Goal: Task Accomplishment & Management: Use online tool/utility

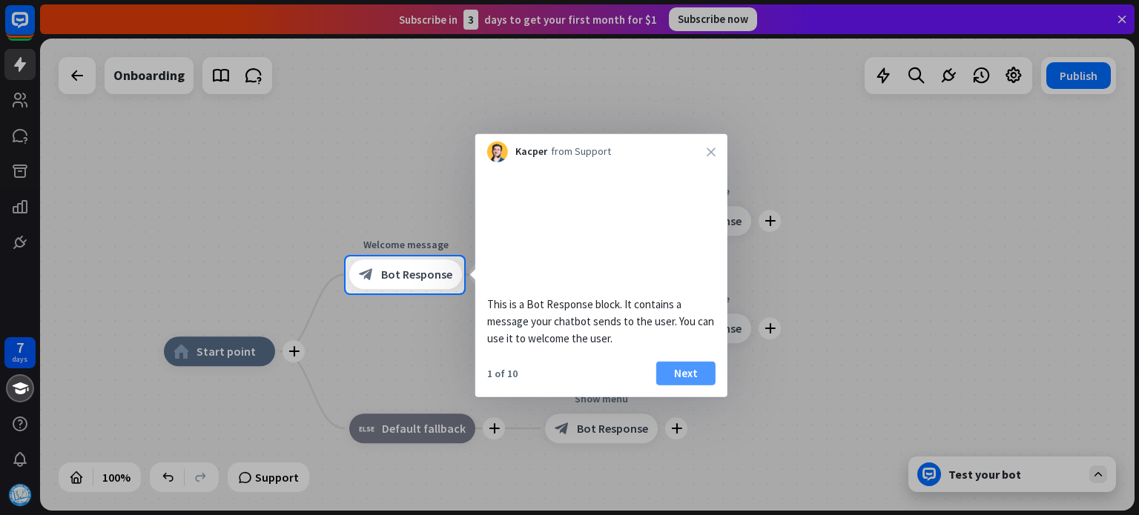
click at [697, 385] on button "Next" at bounding box center [685, 373] width 59 height 24
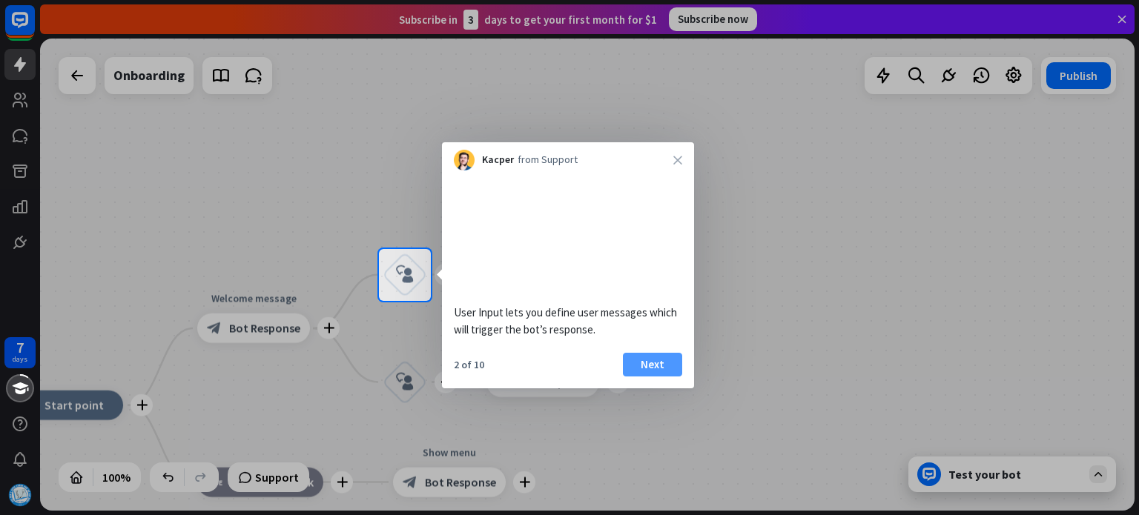
click at [642, 377] on button "Next" at bounding box center [652, 365] width 59 height 24
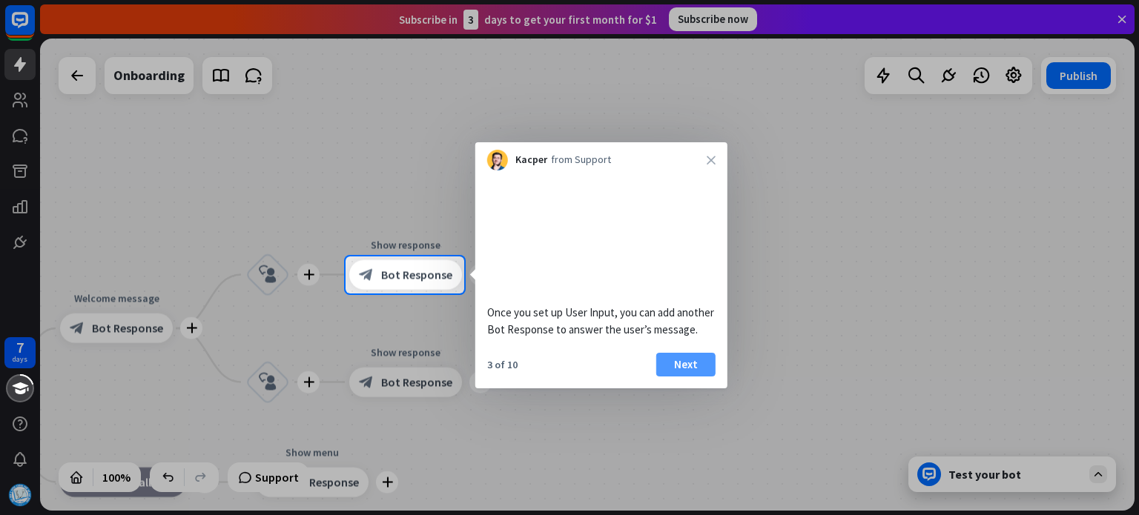
click at [682, 377] on button "Next" at bounding box center [685, 365] width 59 height 24
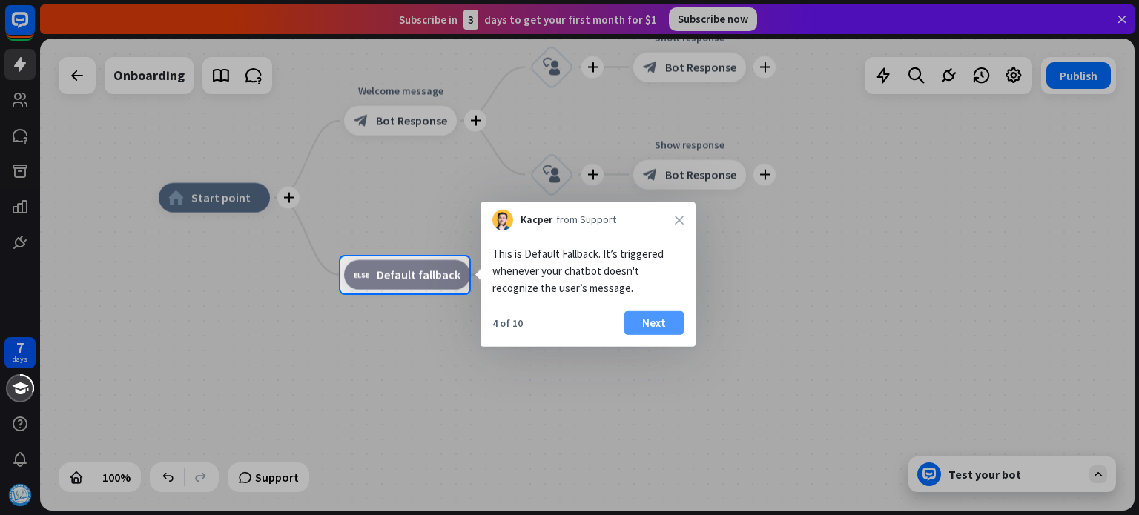
click at [661, 330] on button "Next" at bounding box center [653, 323] width 59 height 24
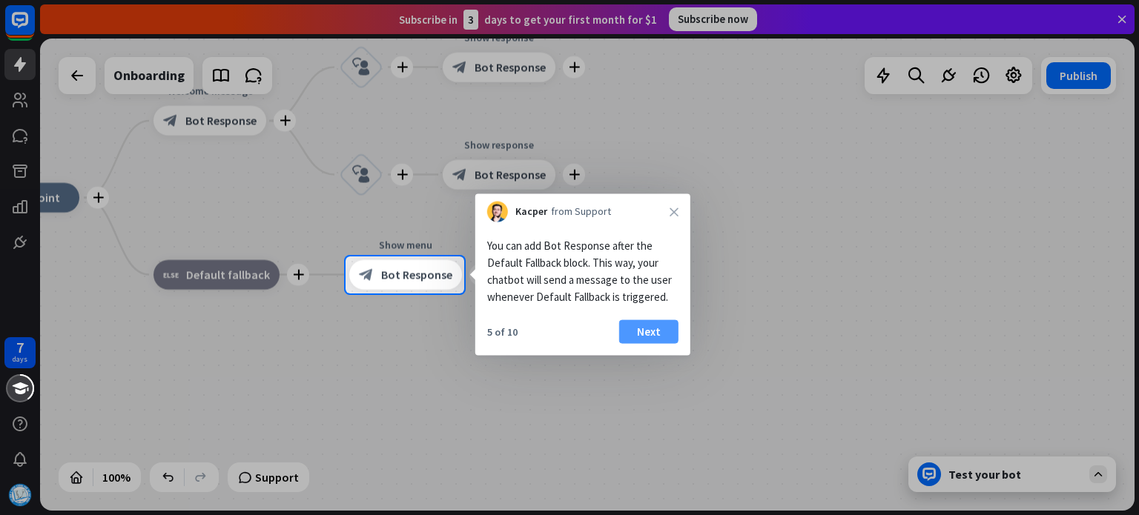
click at [646, 334] on button "Next" at bounding box center [648, 332] width 59 height 24
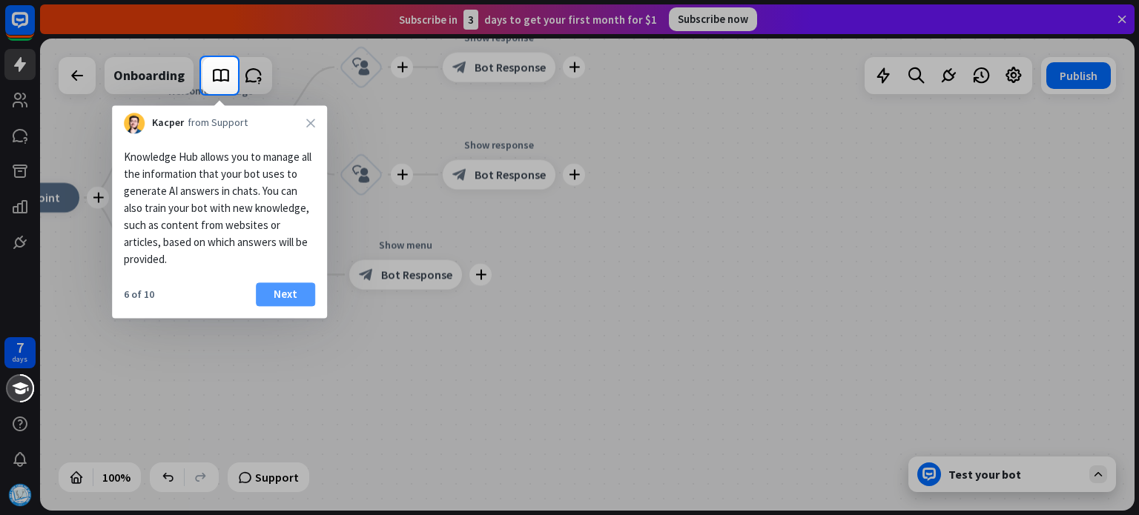
click at [285, 296] on button "Next" at bounding box center [285, 294] width 59 height 24
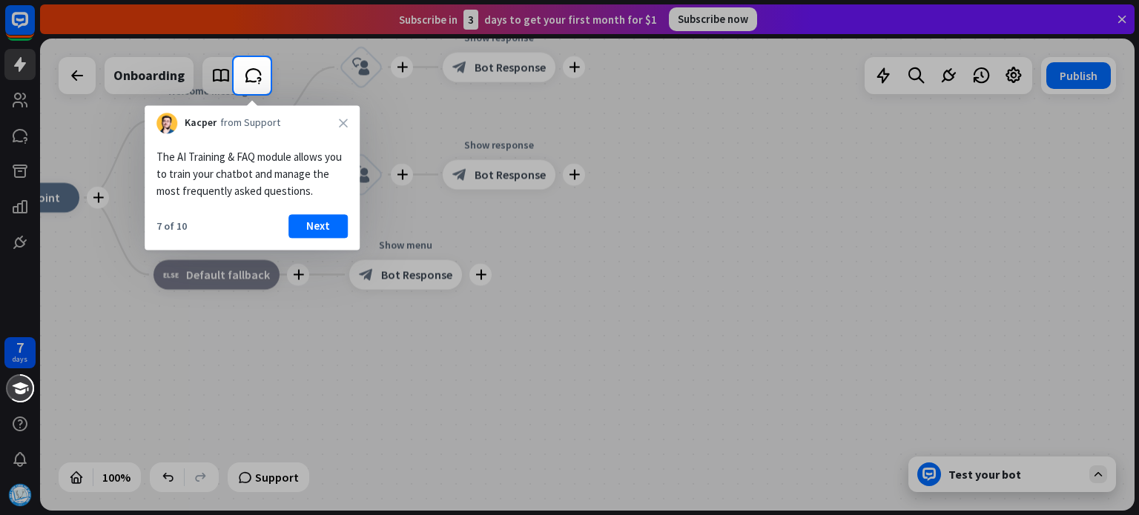
click at [327, 239] on div "7 of 10 Next" at bounding box center [252, 232] width 215 height 36
click at [328, 224] on button "Next" at bounding box center [317, 226] width 59 height 24
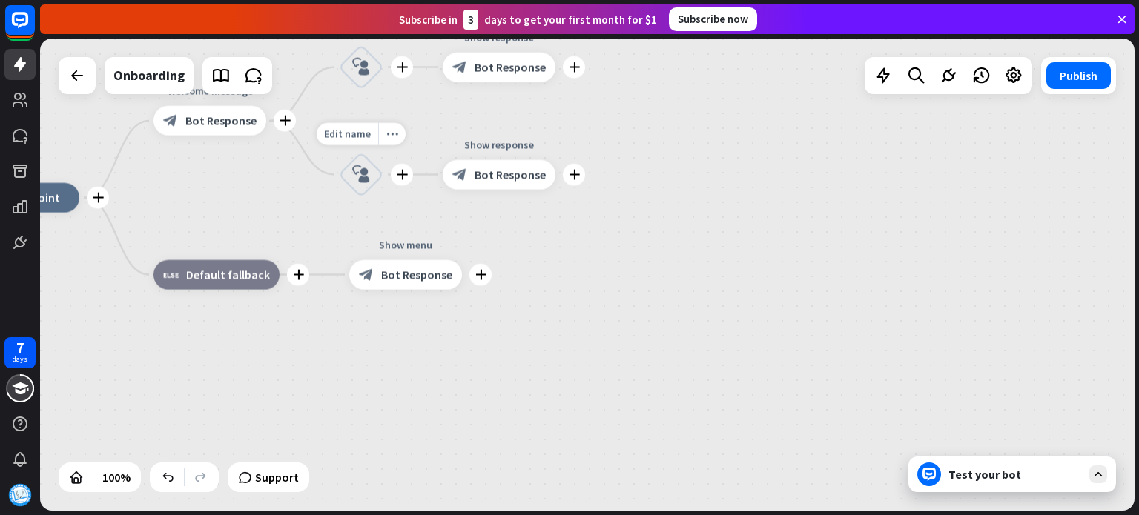
click at [328, 224] on div "7 days close Product Help First steps Get started with ChatBot Help Center Foll…" at bounding box center [569, 257] width 1139 height 515
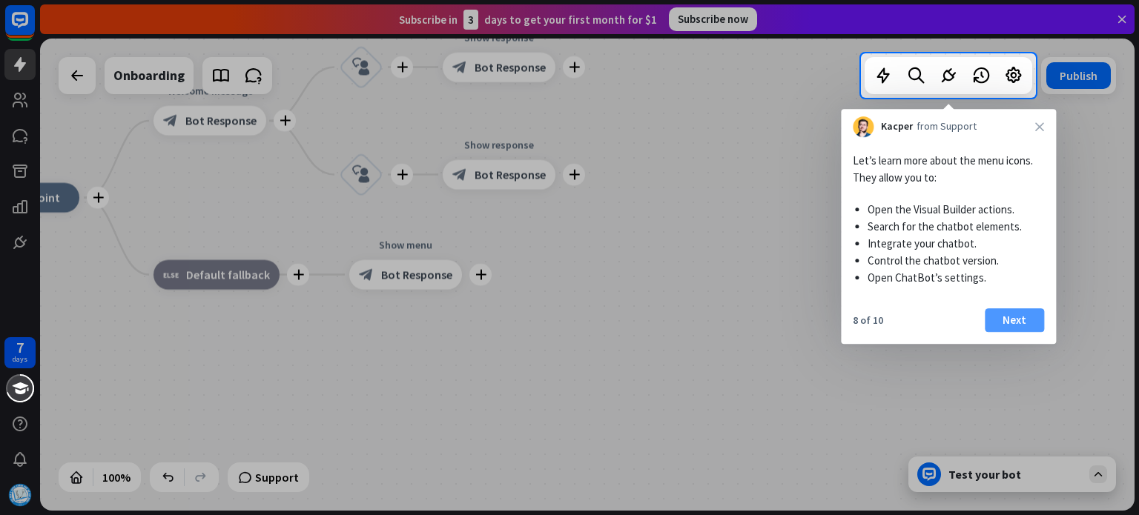
click at [1017, 316] on button "Next" at bounding box center [1013, 320] width 59 height 24
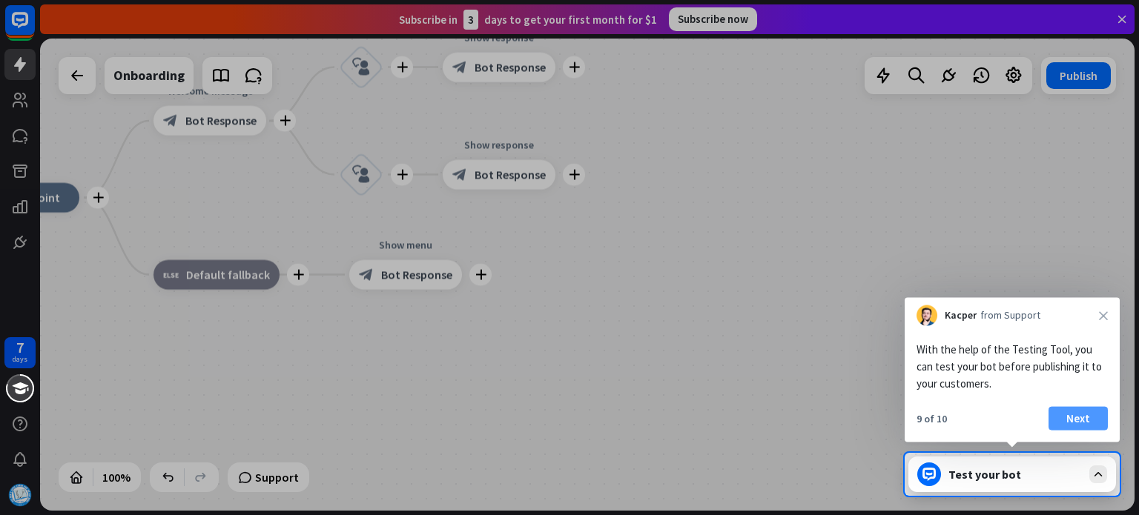
click at [1071, 414] on button "Next" at bounding box center [1077, 419] width 59 height 24
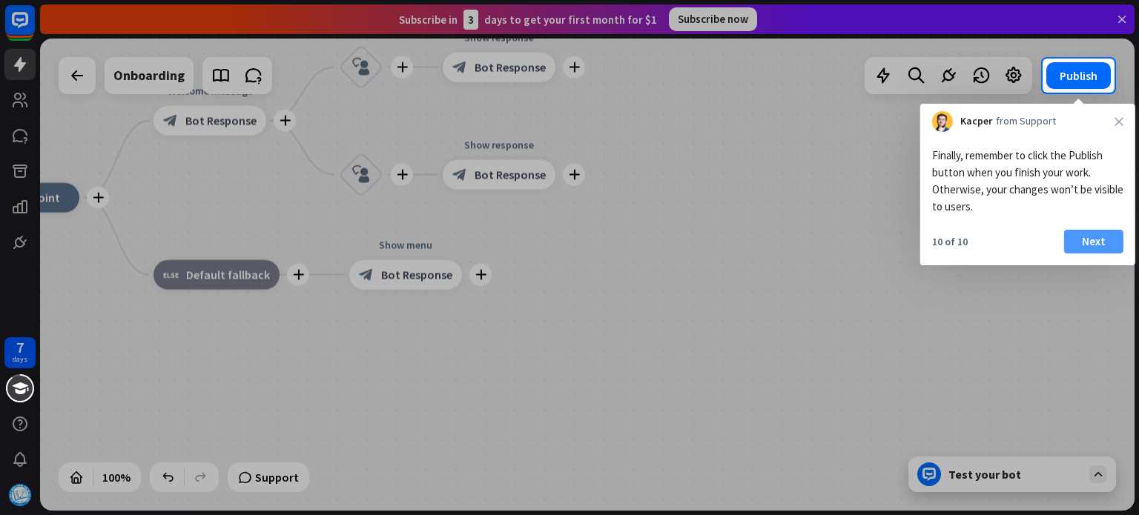
click at [1092, 232] on button "Next" at bounding box center [1093, 242] width 59 height 24
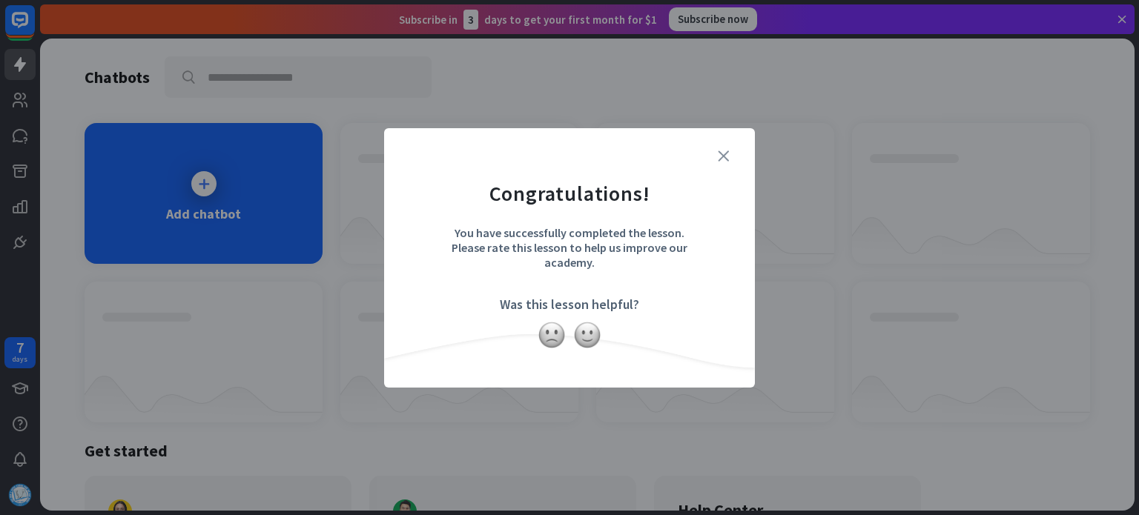
click at [722, 152] on icon "close" at bounding box center [723, 155] width 11 height 11
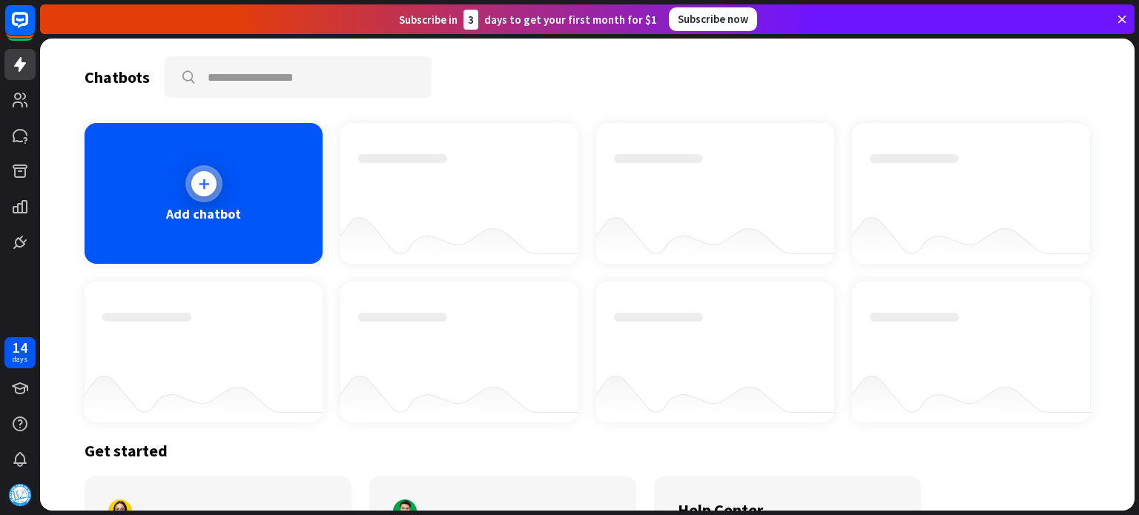
click at [199, 186] on icon at bounding box center [203, 183] width 15 height 15
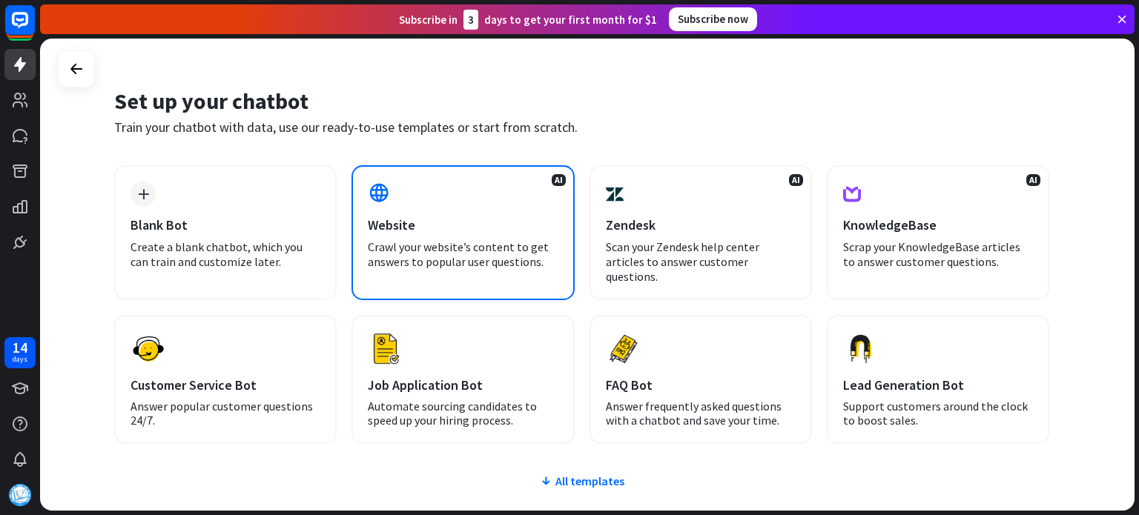
scroll to position [27, 0]
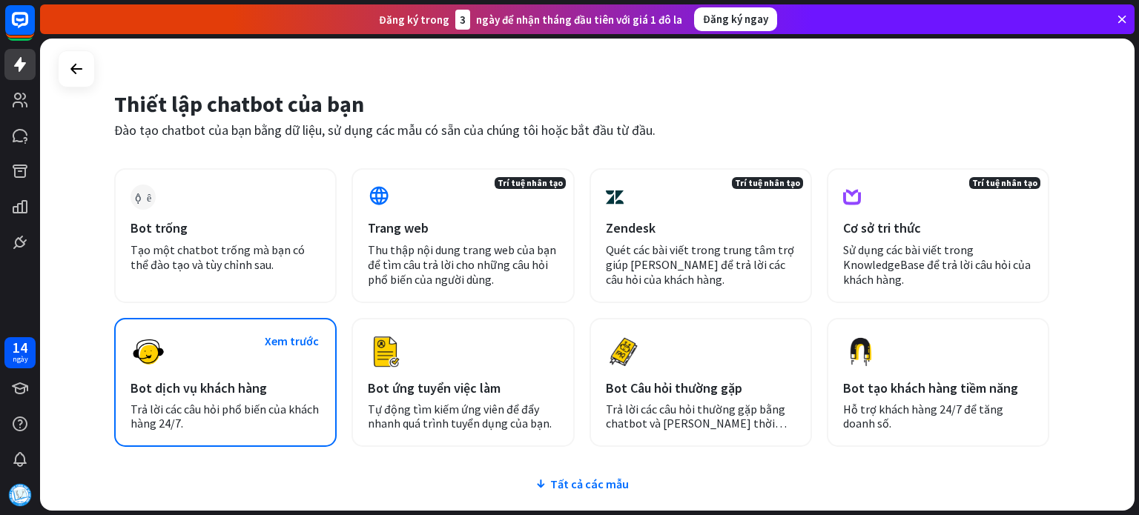
click at [236, 351] on div "Xem trước Bot dịch vụ khách hàng Trả lời các câu hỏi phổ biến của khách hàng 24…" at bounding box center [225, 382] width 222 height 129
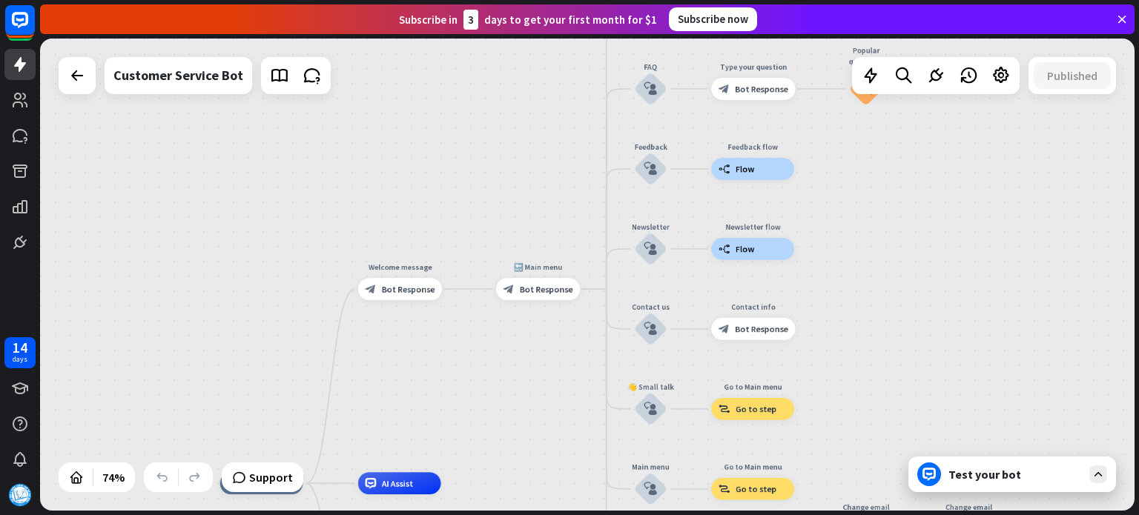
drag, startPoint x: 697, startPoint y: 183, endPoint x: 549, endPoint y: 384, distance: 249.7
click at [537, 403] on div "home_2 Start point Welcome message block_bot_response Bot Response 🔙 Main menu …" at bounding box center [587, 275] width 1094 height 472
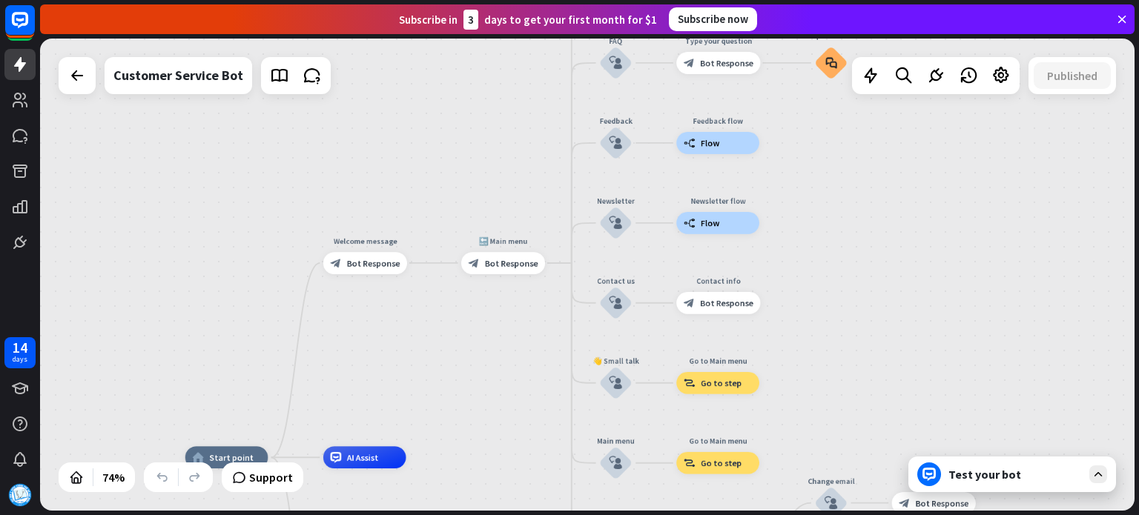
drag, startPoint x: 973, startPoint y: 160, endPoint x: 939, endPoint y: 133, distance: 43.9
click at [939, 133] on div "home_2 Start point Welcome message block_bot_response Bot Response 🔙 Main menu …" at bounding box center [587, 275] width 1094 height 472
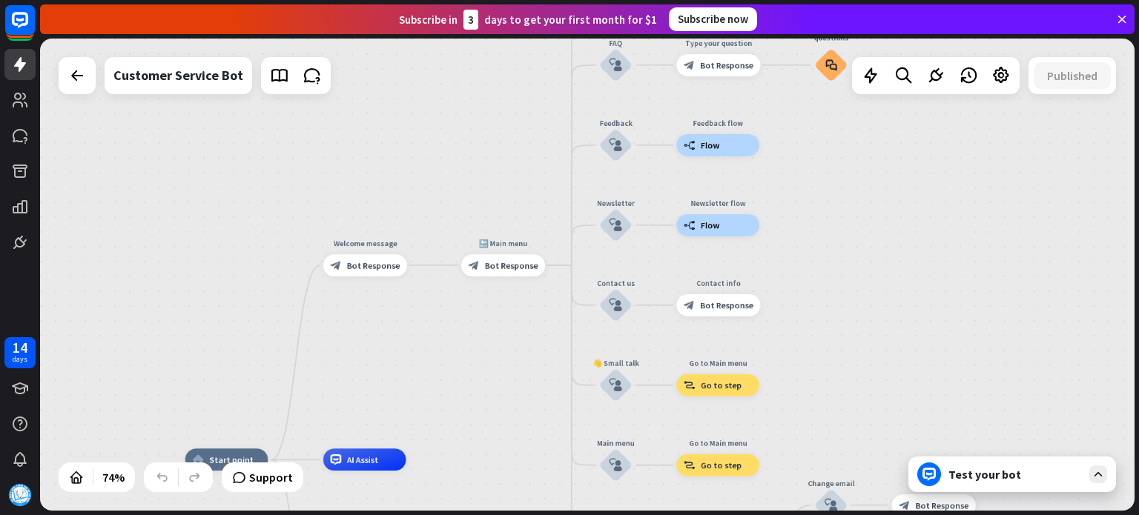
drag, startPoint x: 917, startPoint y: 305, endPoint x: 970, endPoint y: 97, distance: 214.3
click at [973, 94] on div "home_2 Start point Welcome message block_bot_response Bot Response 🔙 Main menu …" at bounding box center [587, 275] width 1094 height 472
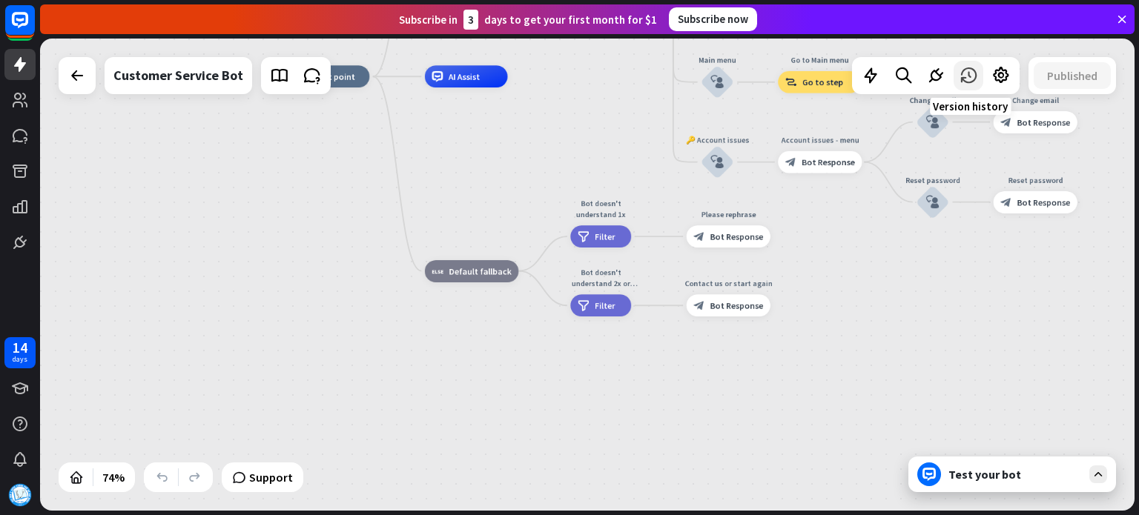
drag, startPoint x: 931, startPoint y: 239, endPoint x: 977, endPoint y: 66, distance: 178.7
click at [977, 66] on div "home_2 Start point Welcome message block_bot_response Bot Response 🔙 Main menu …" at bounding box center [587, 275] width 1094 height 472
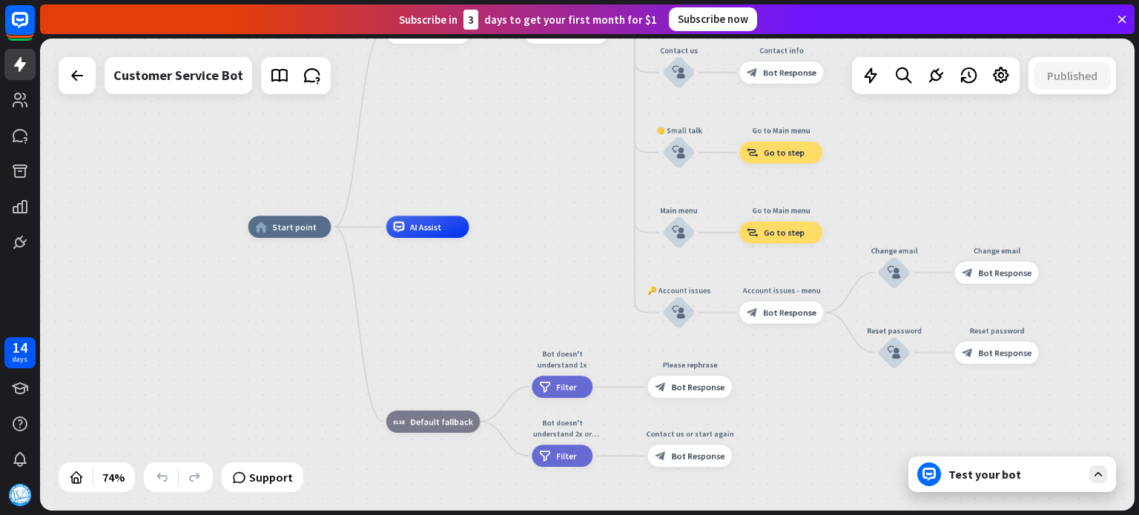
drag, startPoint x: 491, startPoint y: 190, endPoint x: 451, endPoint y: 351, distance: 166.5
click at [451, 351] on div "home_2 Start point Welcome message block_bot_response Bot Response 🔙 Main menu …" at bounding box center [655, 402] width 815 height 351
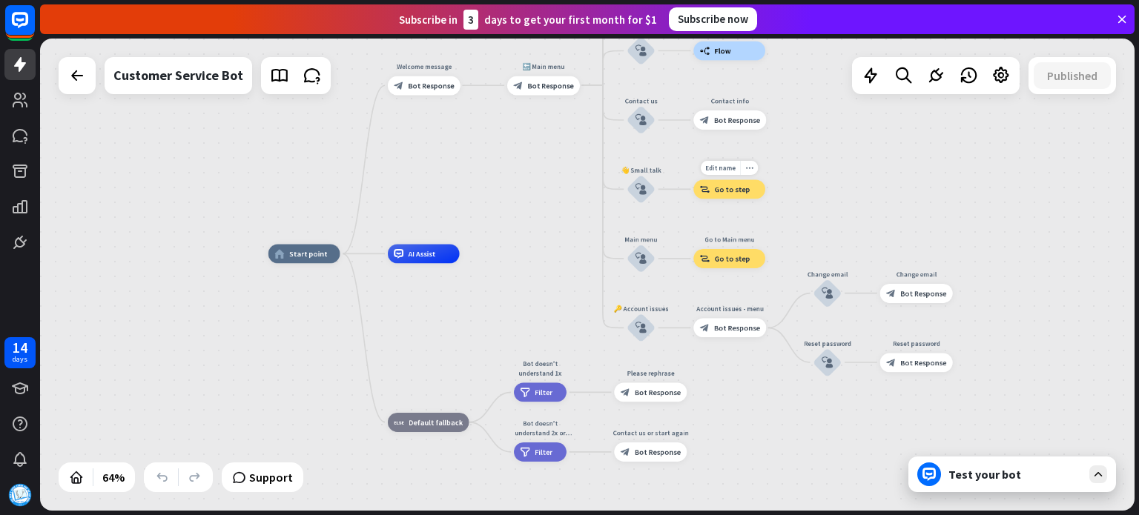
click at [718, 189] on span "Go to step" at bounding box center [733, 190] width 36 height 10
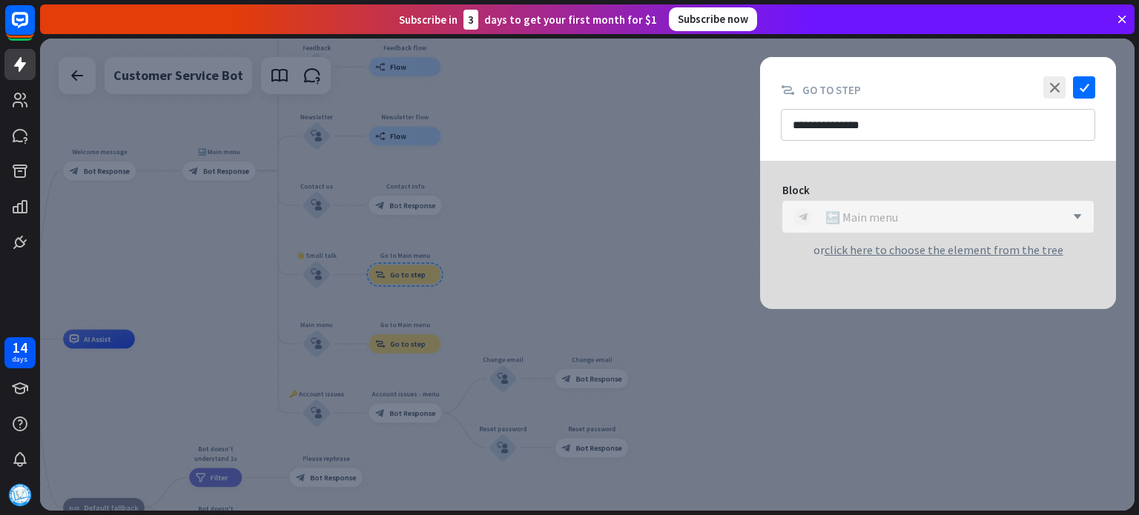
click at [907, 220] on div "block_bot_response 🔙 Main menu" at bounding box center [929, 217] width 271 height 18
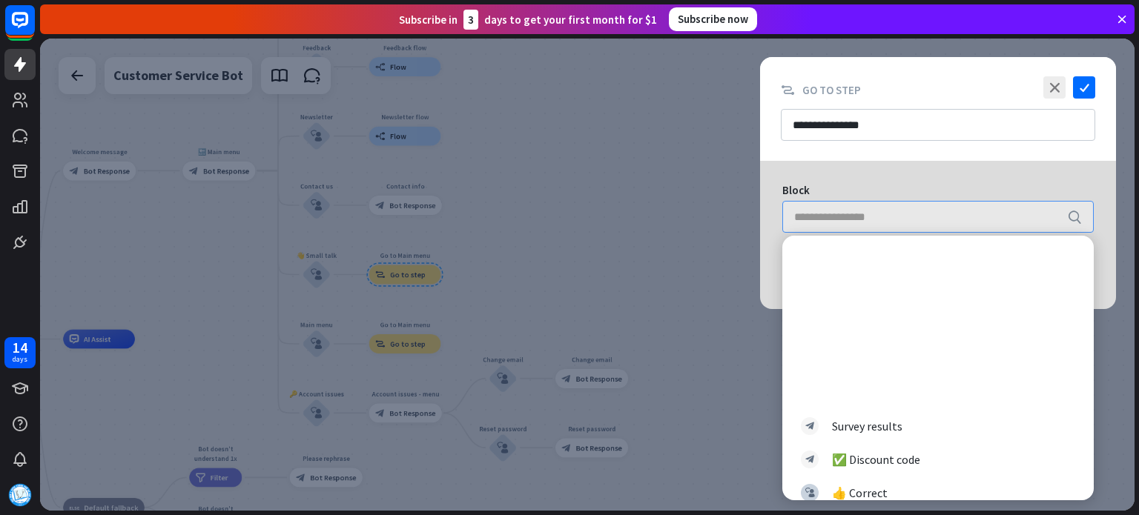
scroll to position [1482, 0]
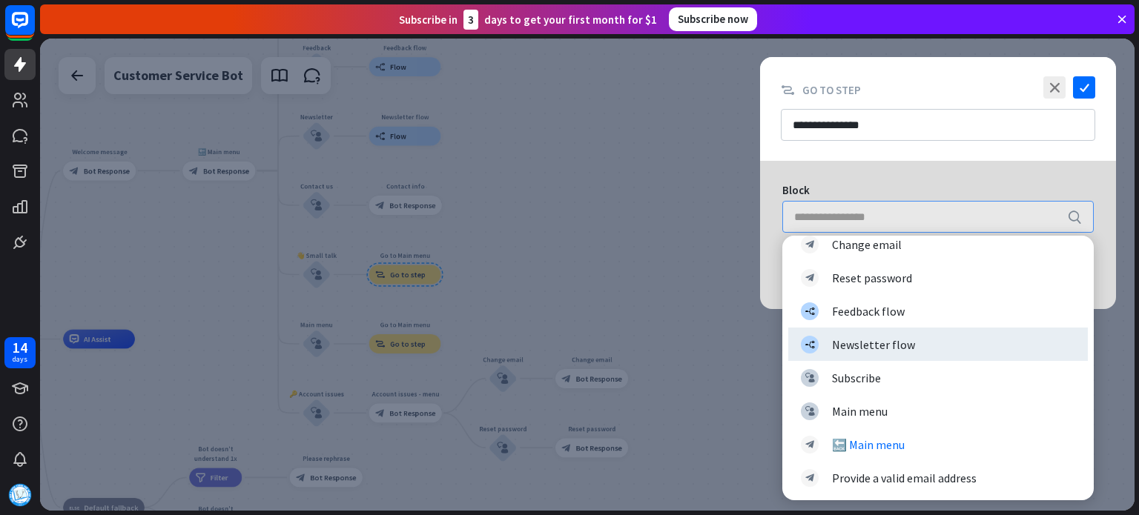
click at [614, 218] on div at bounding box center [587, 275] width 1094 height 472
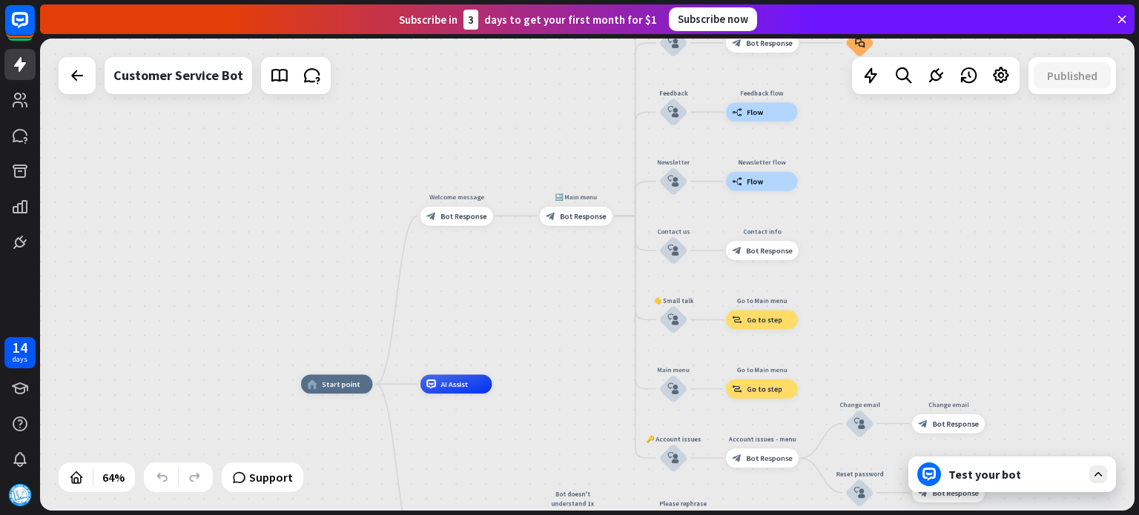
drag, startPoint x: 689, startPoint y: 239, endPoint x: 994, endPoint y: 294, distance: 310.4
click at [994, 294] on div "home_2 Start point Welcome message block_bot_response Bot Response 🔙 Main menu …" at bounding box center [587, 275] width 1094 height 472
